Goal: Task Accomplishment & Management: Manage account settings

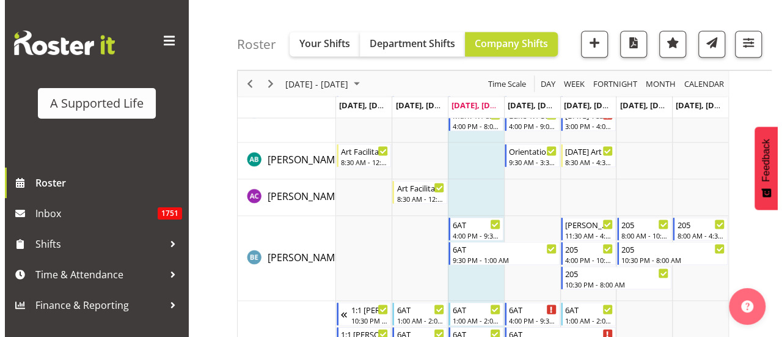
scroll to position [1059, 0]
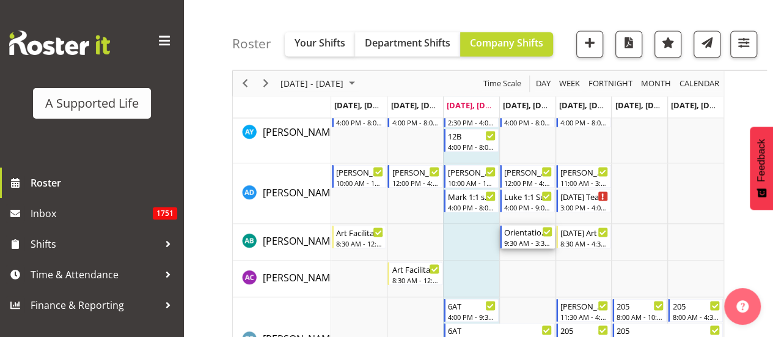
click at [539, 234] on div "Orientation with Carissa" at bounding box center [528, 231] width 48 height 12
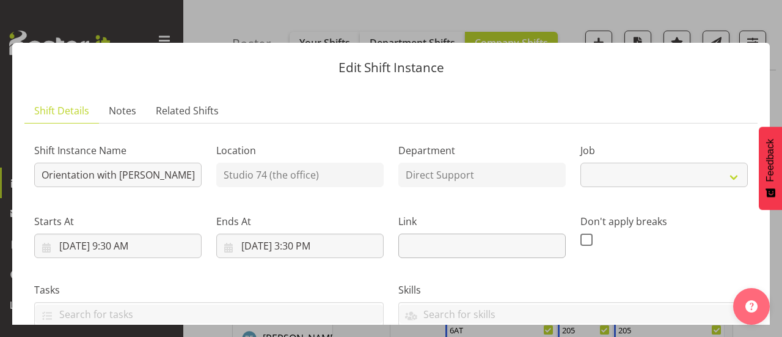
select select "4112"
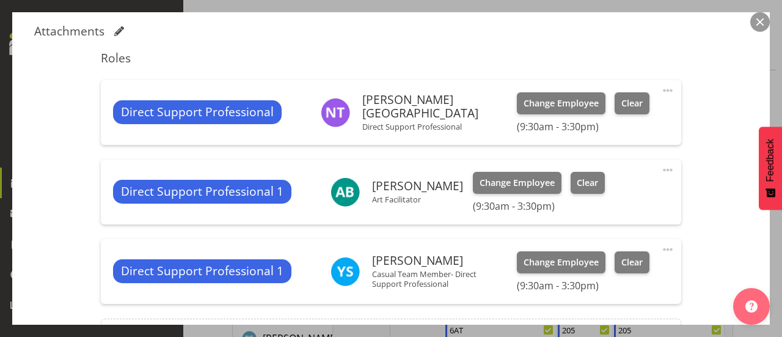
scroll to position [407, 0]
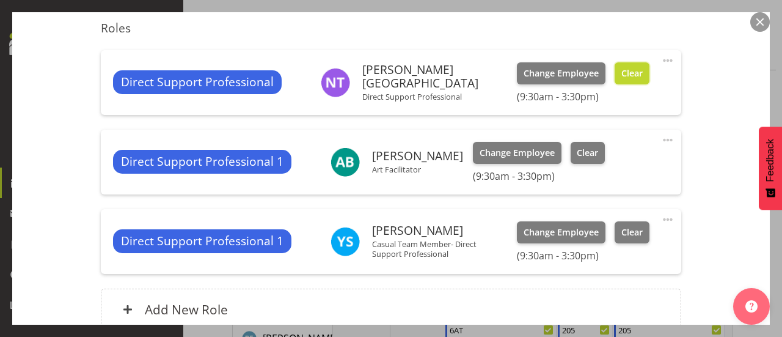
click at [615, 79] on button "Clear" at bounding box center [632, 73] width 35 height 22
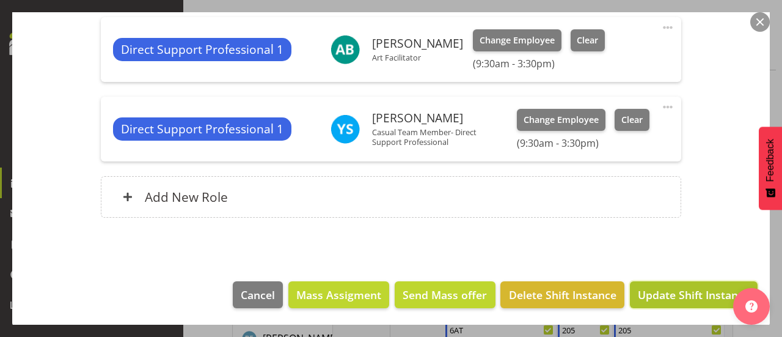
click at [685, 295] on span "Update Shift Instance" at bounding box center [694, 295] width 112 height 16
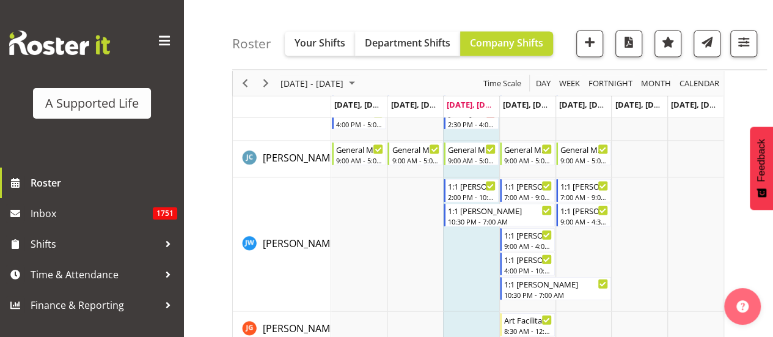
scroll to position [3603, 0]
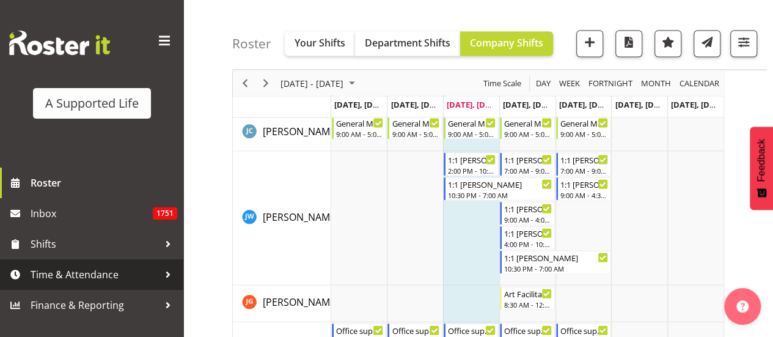
click at [136, 267] on span "Time & Attendance" at bounding box center [95, 274] width 128 height 18
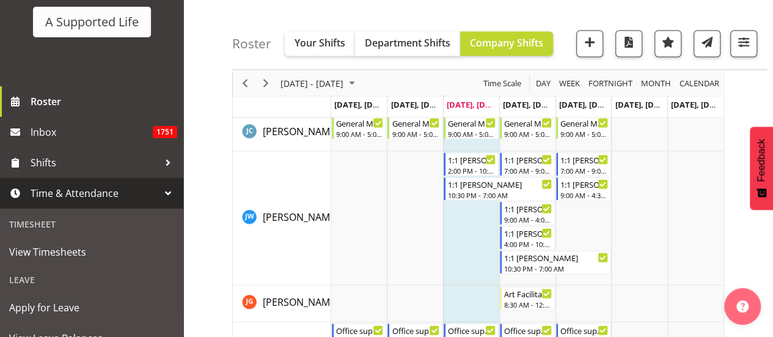
scroll to position [245, 0]
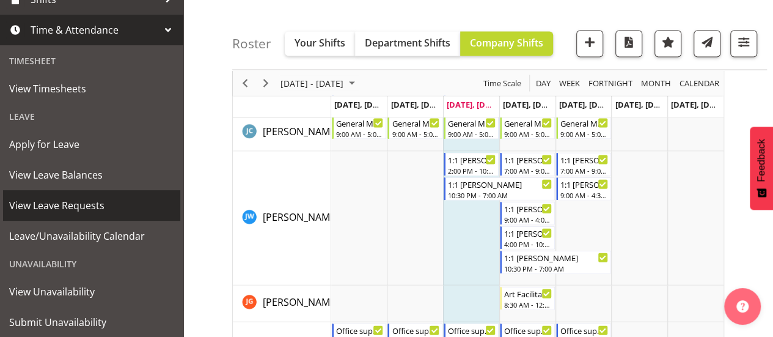
click at [92, 207] on span "View Leave Requests" at bounding box center [91, 205] width 165 height 18
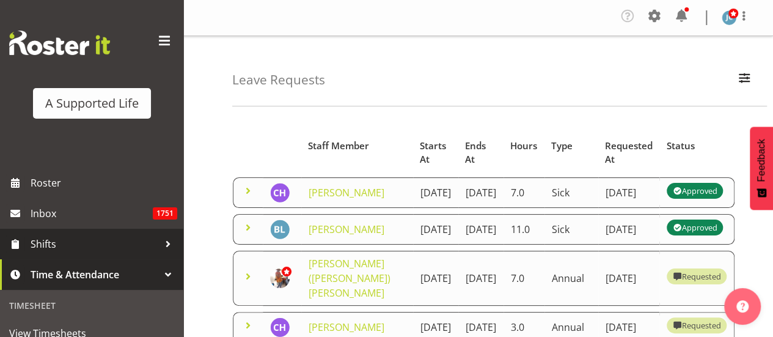
scroll to position [163, 0]
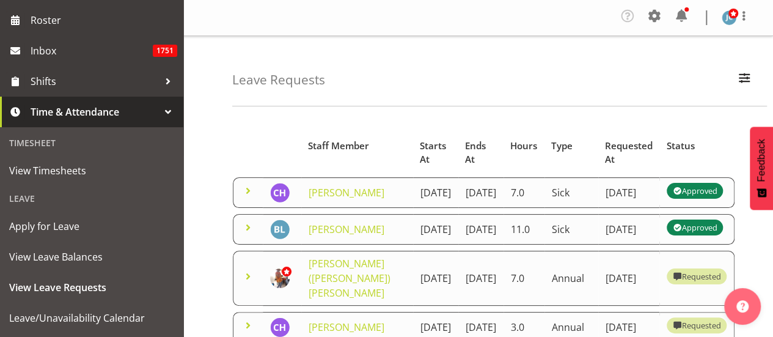
click at [159, 114] on div at bounding box center [168, 112] width 18 height 18
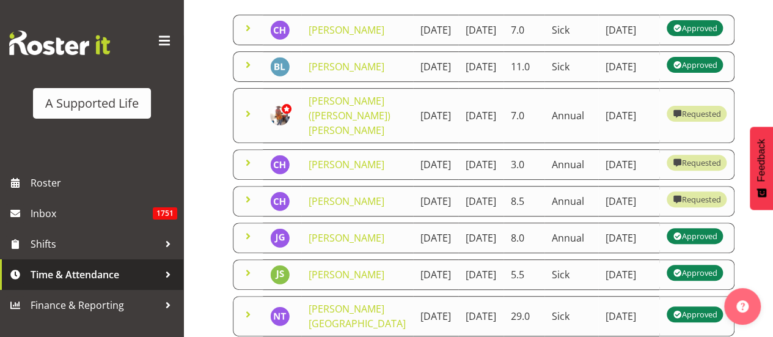
click at [171, 282] on div at bounding box center [168, 274] width 18 height 18
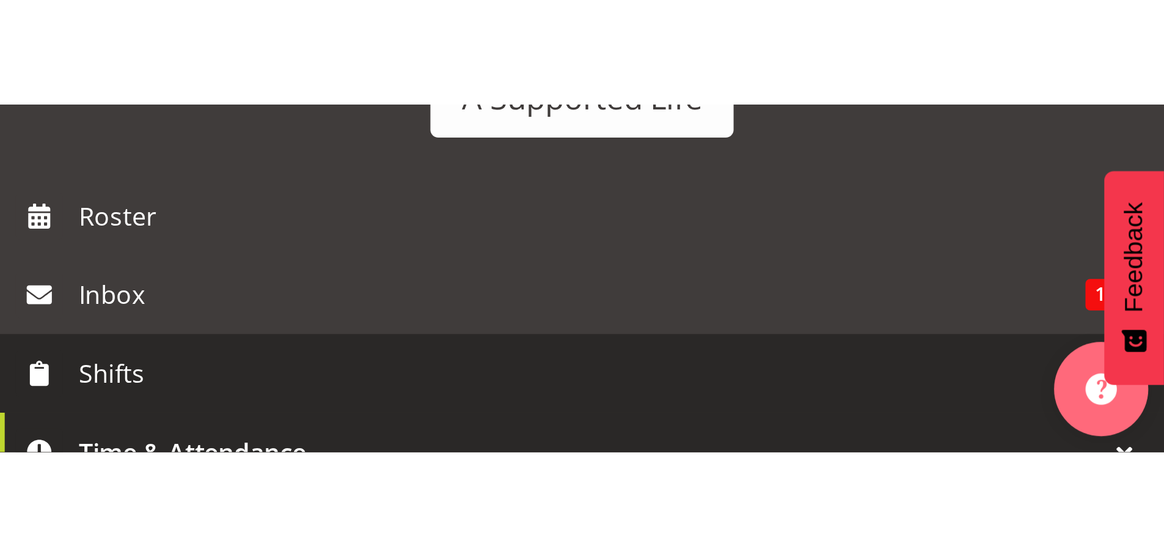
scroll to position [59, 0]
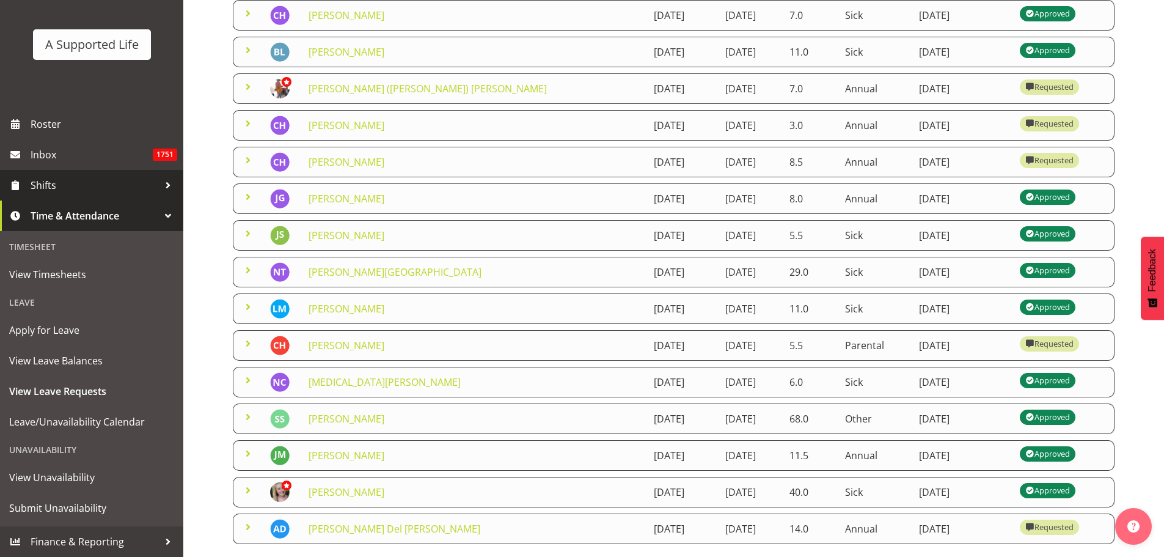
click at [92, 182] on span "Shifts" at bounding box center [95, 185] width 128 height 18
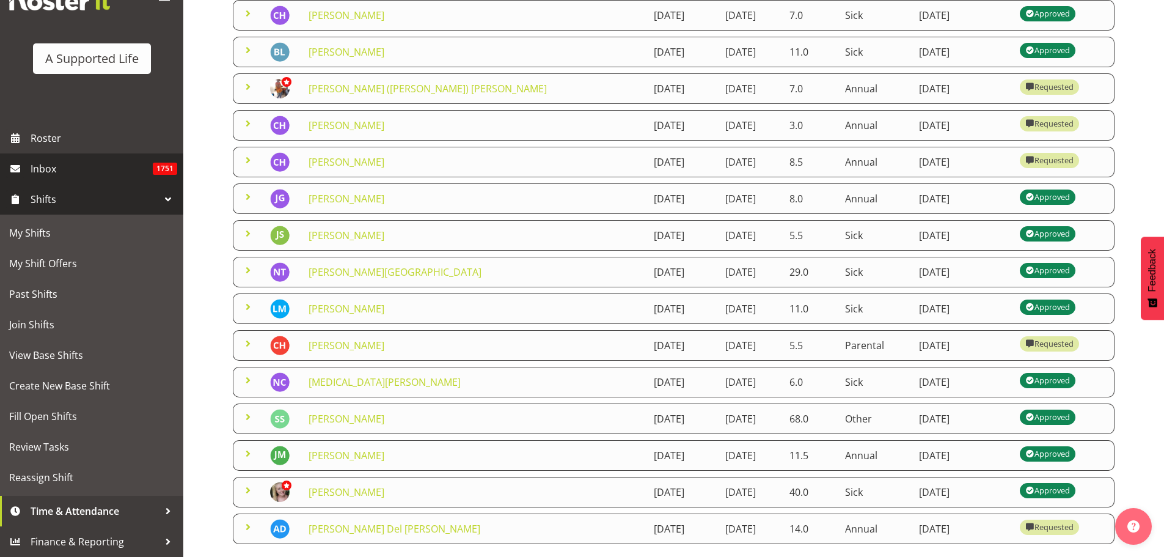
scroll to position [45, 0]
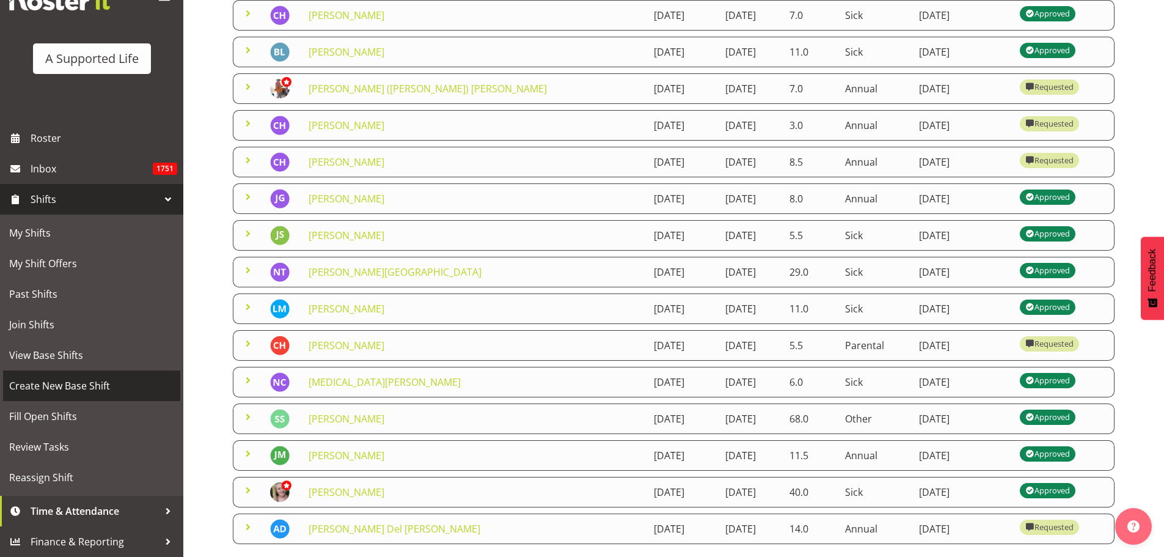
click at [89, 336] on span "Create New Base Shift" at bounding box center [91, 386] width 165 height 18
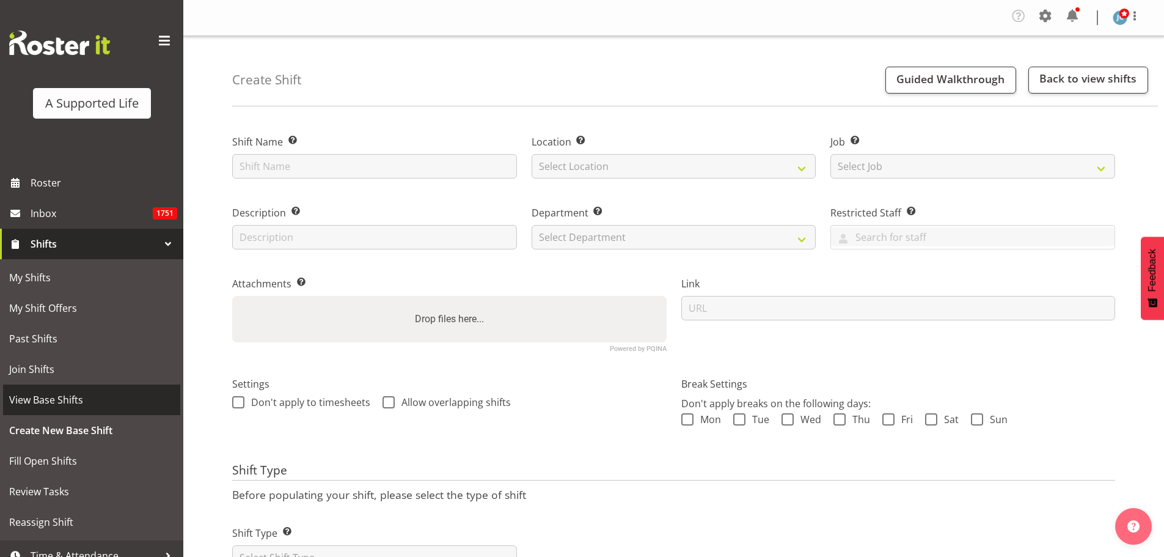
click at [87, 392] on span "View Base Shifts" at bounding box center [91, 400] width 165 height 18
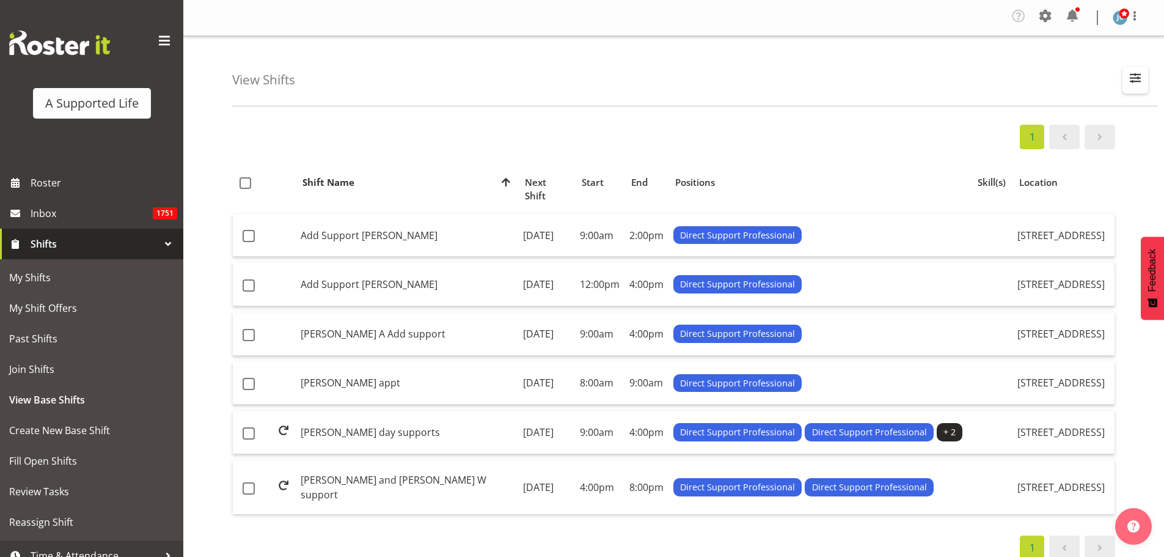
click at [1136, 81] on span "button" at bounding box center [1136, 78] width 16 height 16
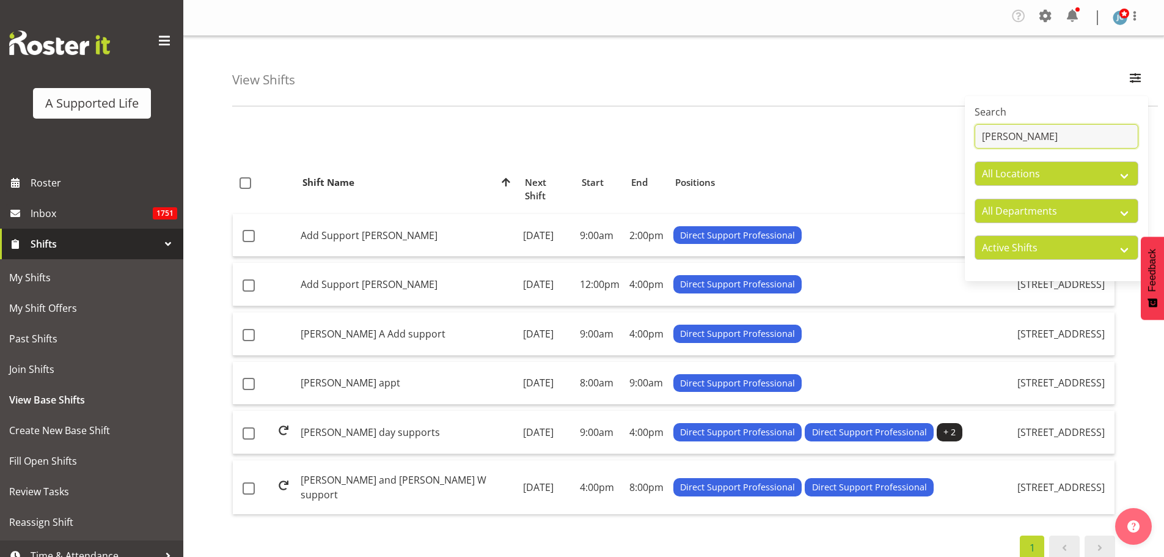
click at [1001, 131] on input "olivia" at bounding box center [1057, 136] width 164 height 24
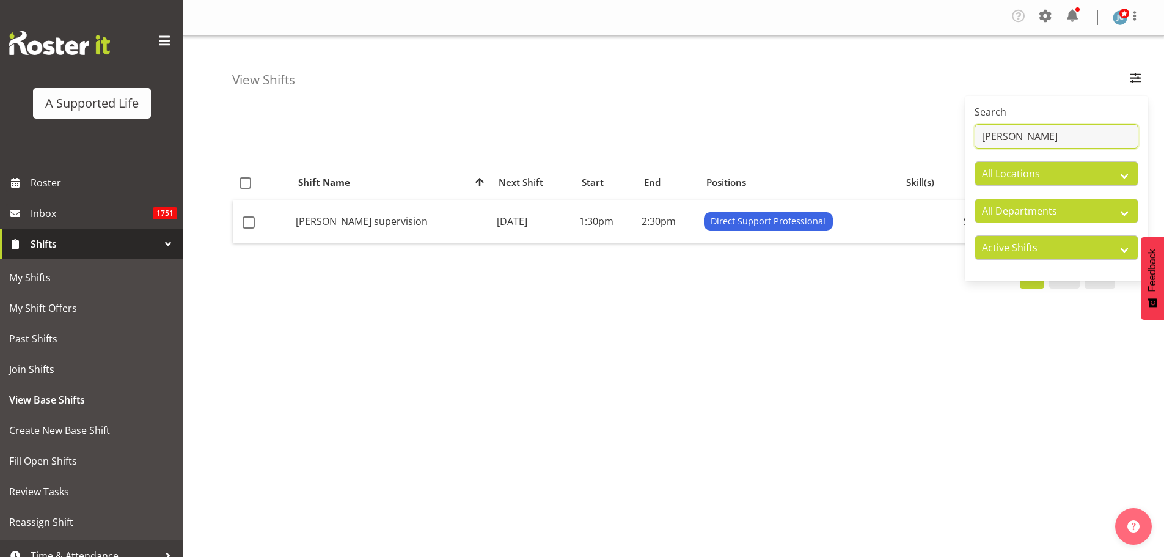
click at [995, 136] on input "nicola" at bounding box center [1057, 136] width 164 height 24
type input "m"
type input "jess"
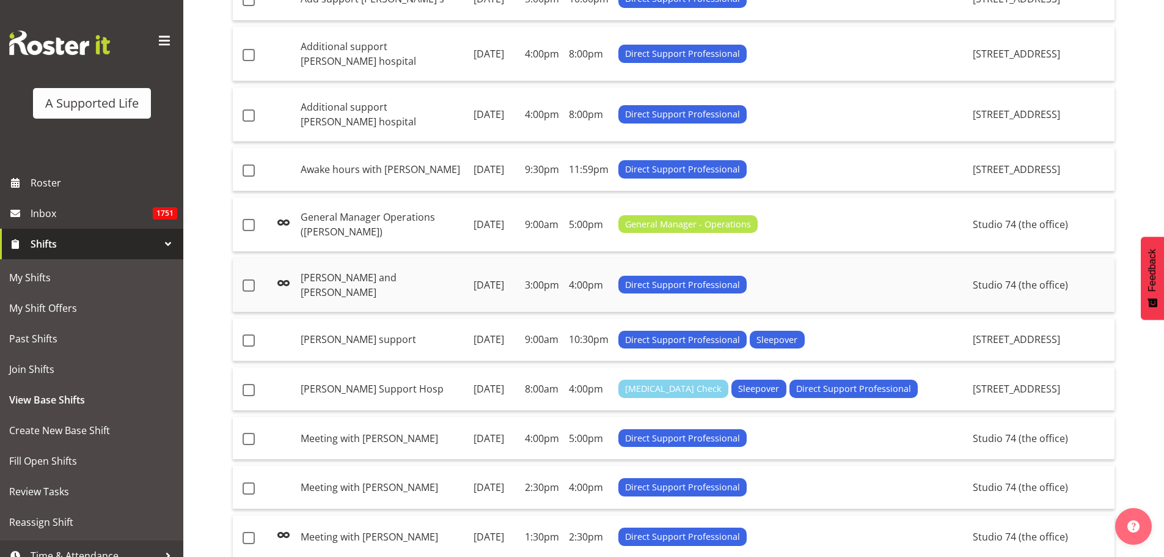
scroll to position [356, 0]
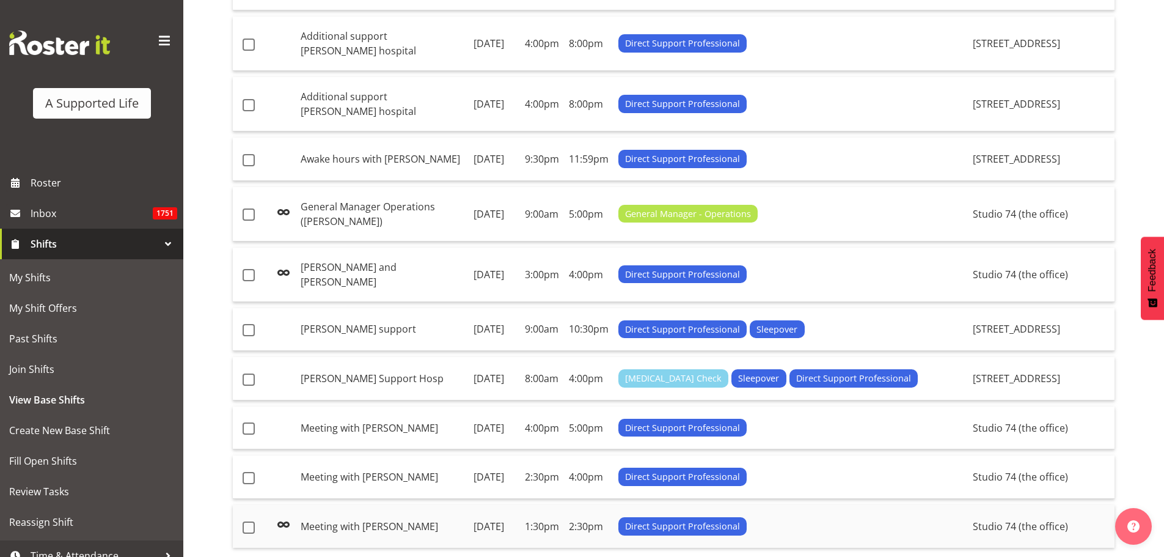
click at [520, 505] on td "Wednesday, 3rd Sep 2025" at bounding box center [494, 526] width 51 height 43
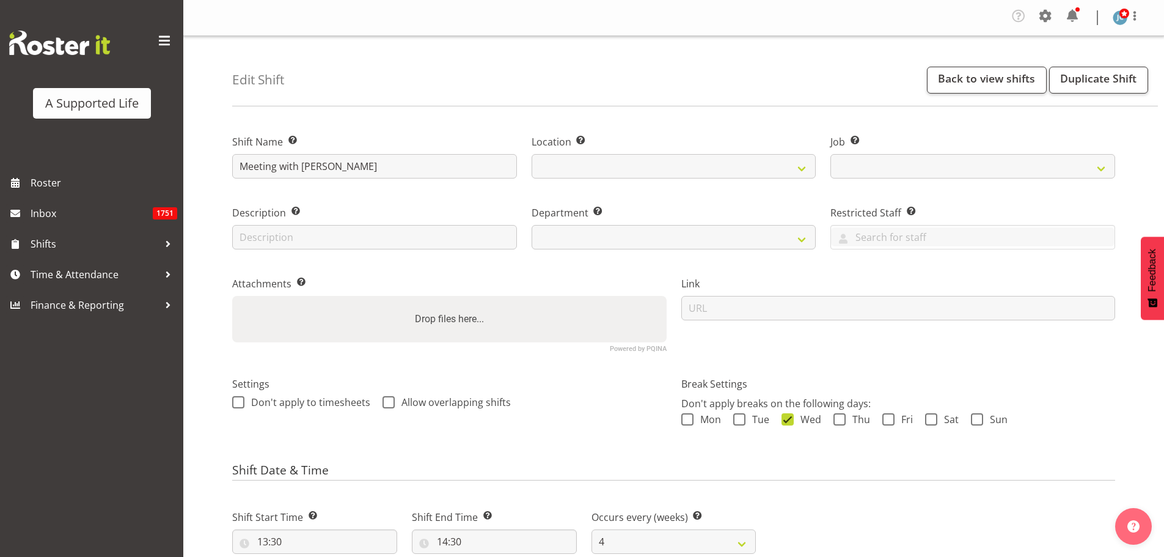
select select
select select "4"
select select
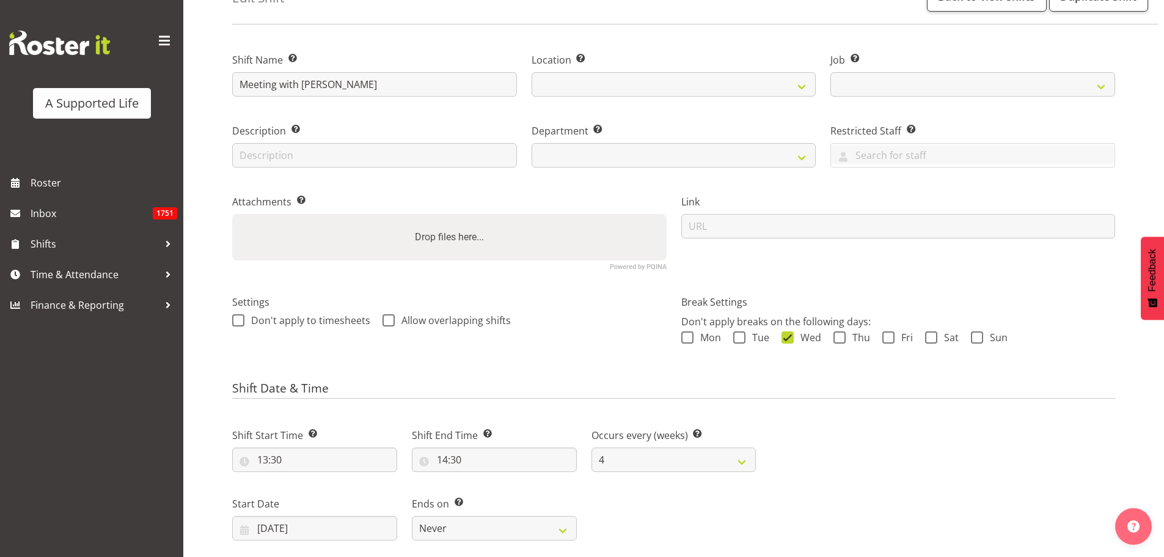
select select "4112"
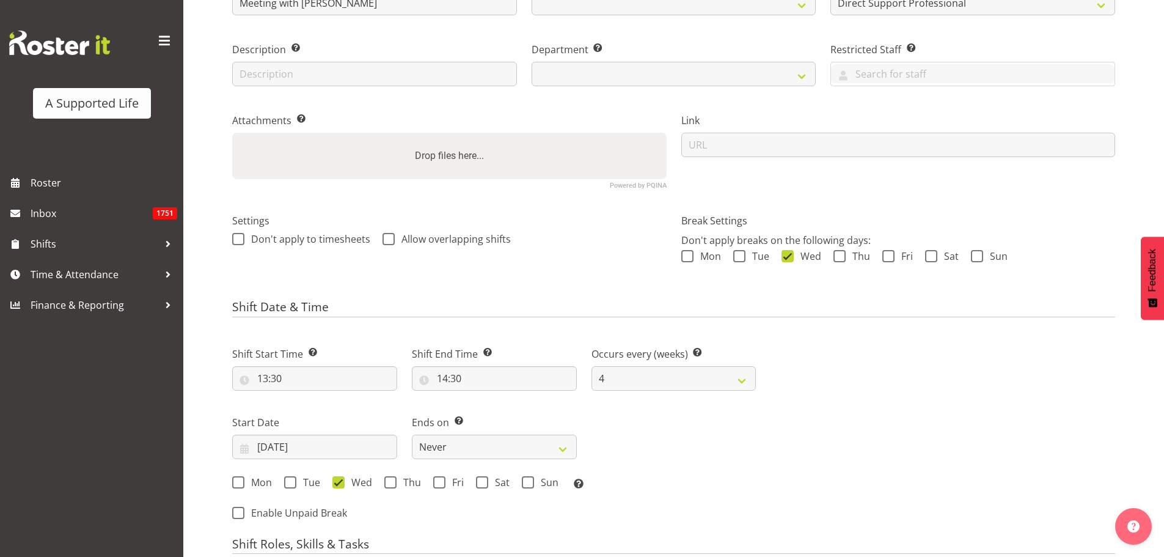
select select
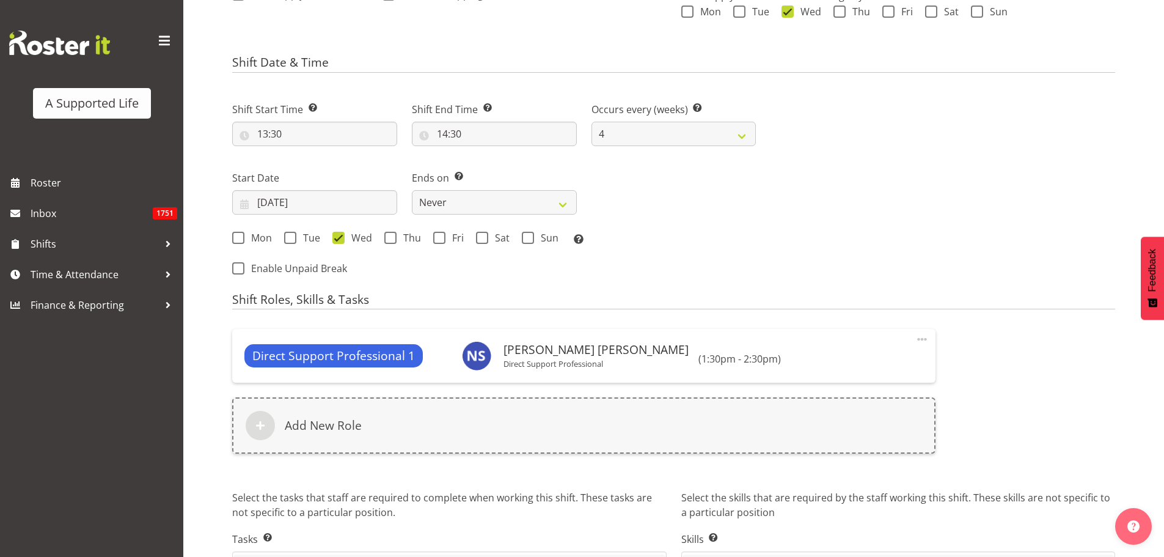
select select
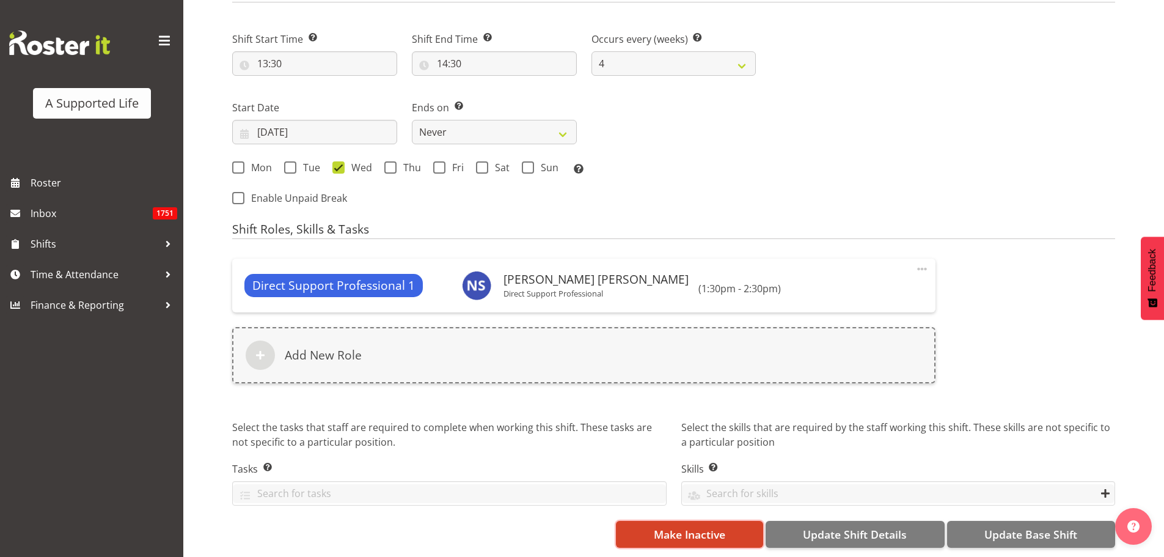
click at [727, 526] on button "Make Inactive" at bounding box center [689, 534] width 147 height 27
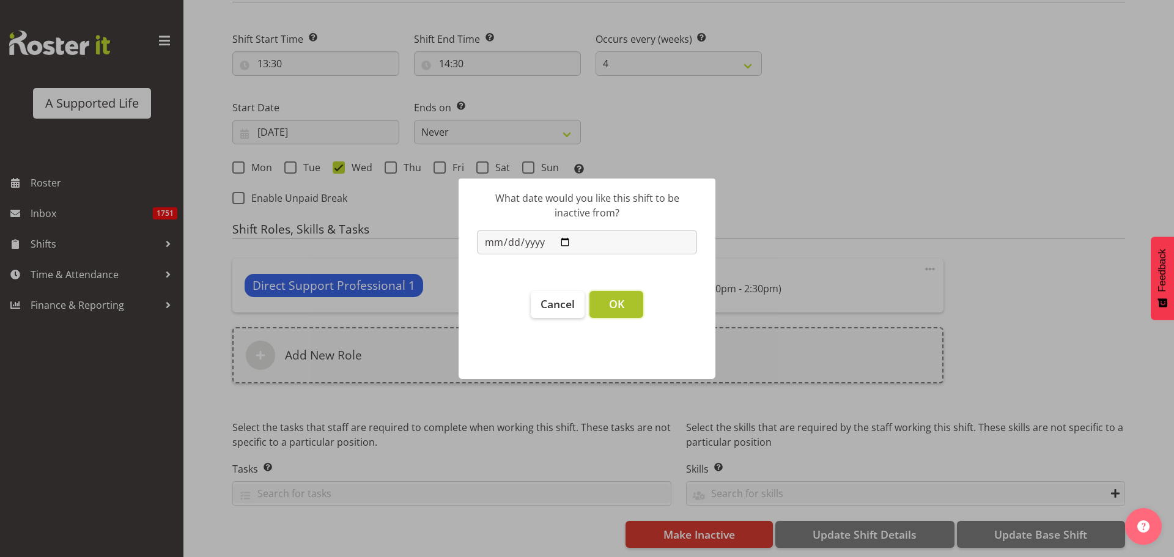
click at [595, 307] on button "OK" at bounding box center [616, 304] width 54 height 27
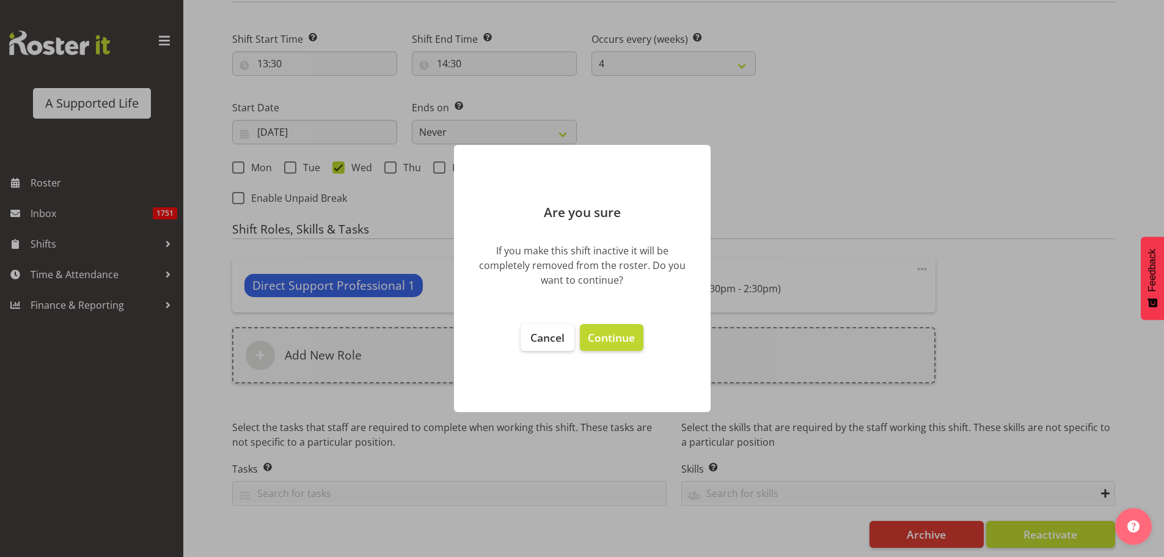
select select "490"
click at [615, 343] on span "Continue" at bounding box center [611, 337] width 47 height 15
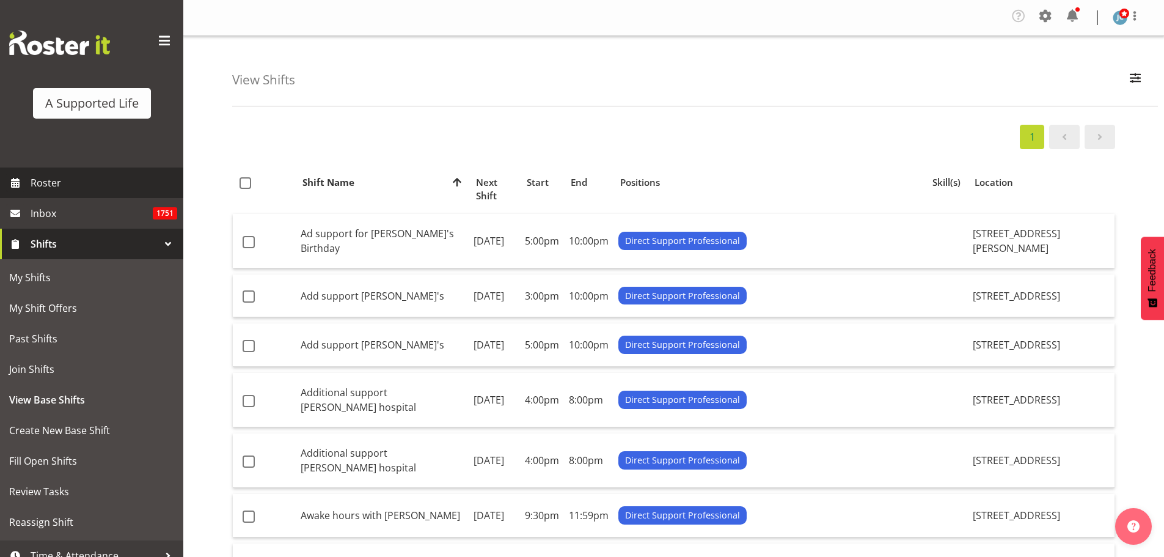
click at [127, 181] on span "Roster" at bounding box center [104, 183] width 147 height 18
